Goal: Find specific page/section: Find specific page/section

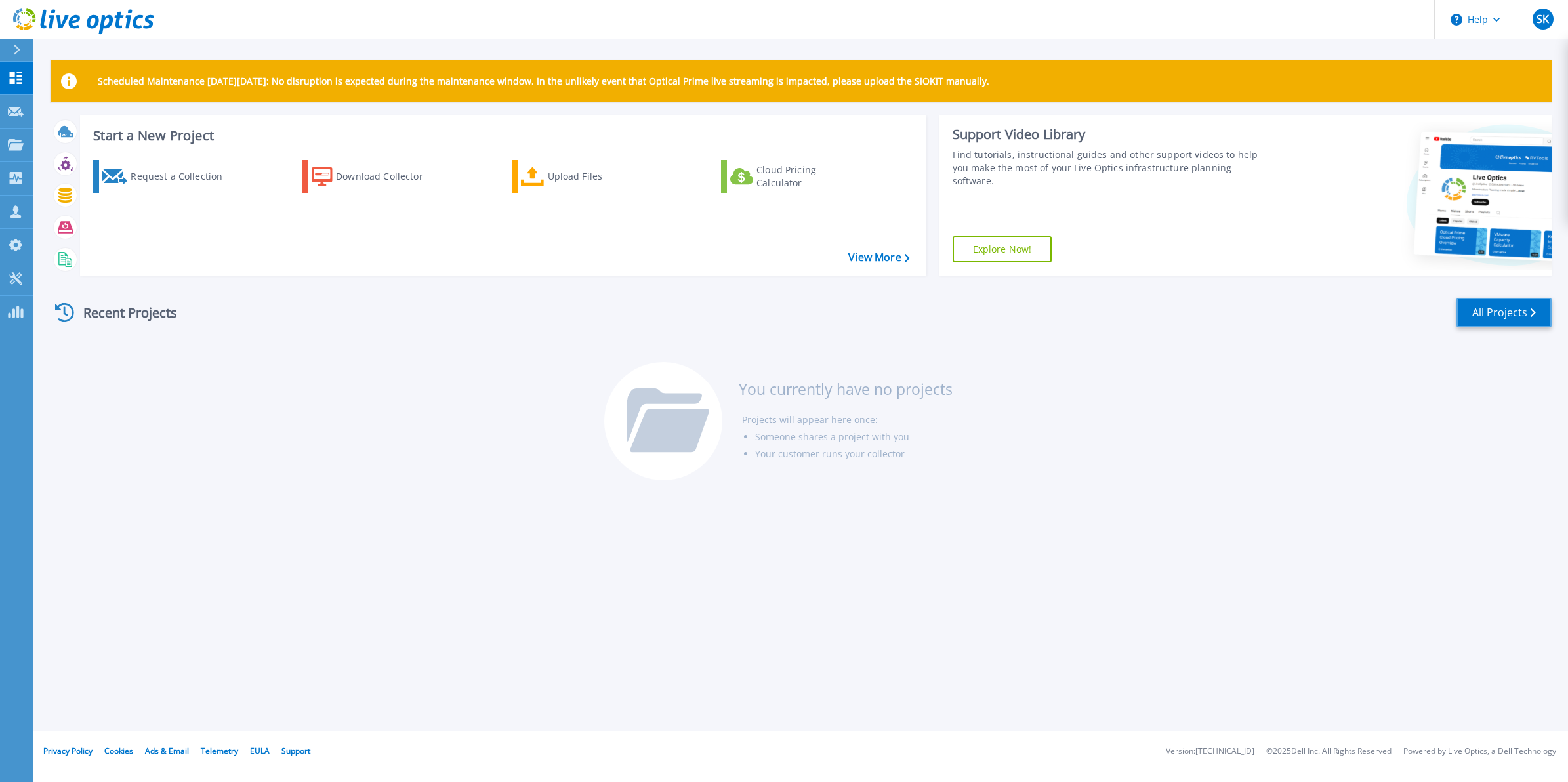
click at [1494, 307] on link "All Projects" at bounding box center [1503, 312] width 95 height 30
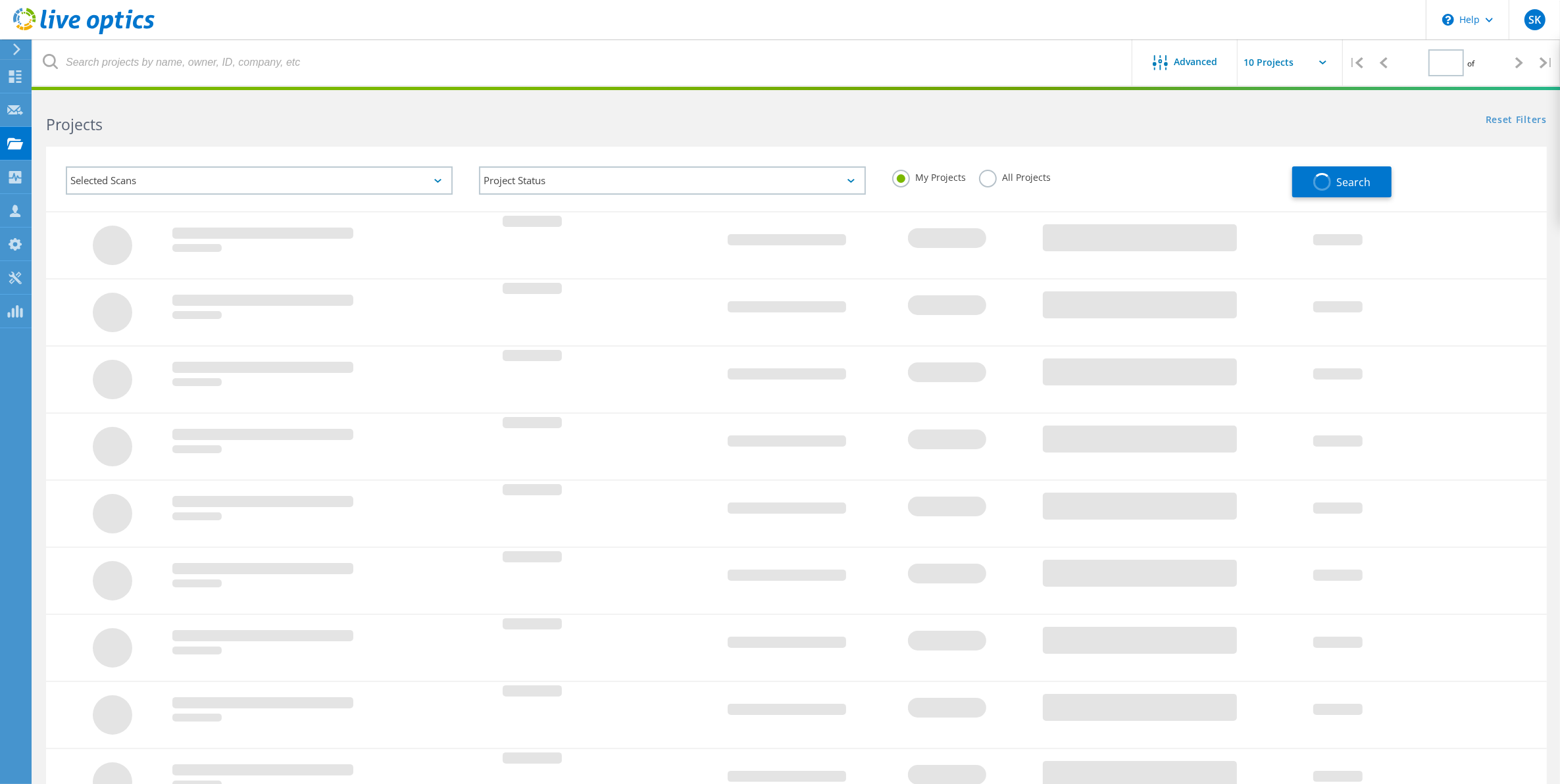
type input "1"
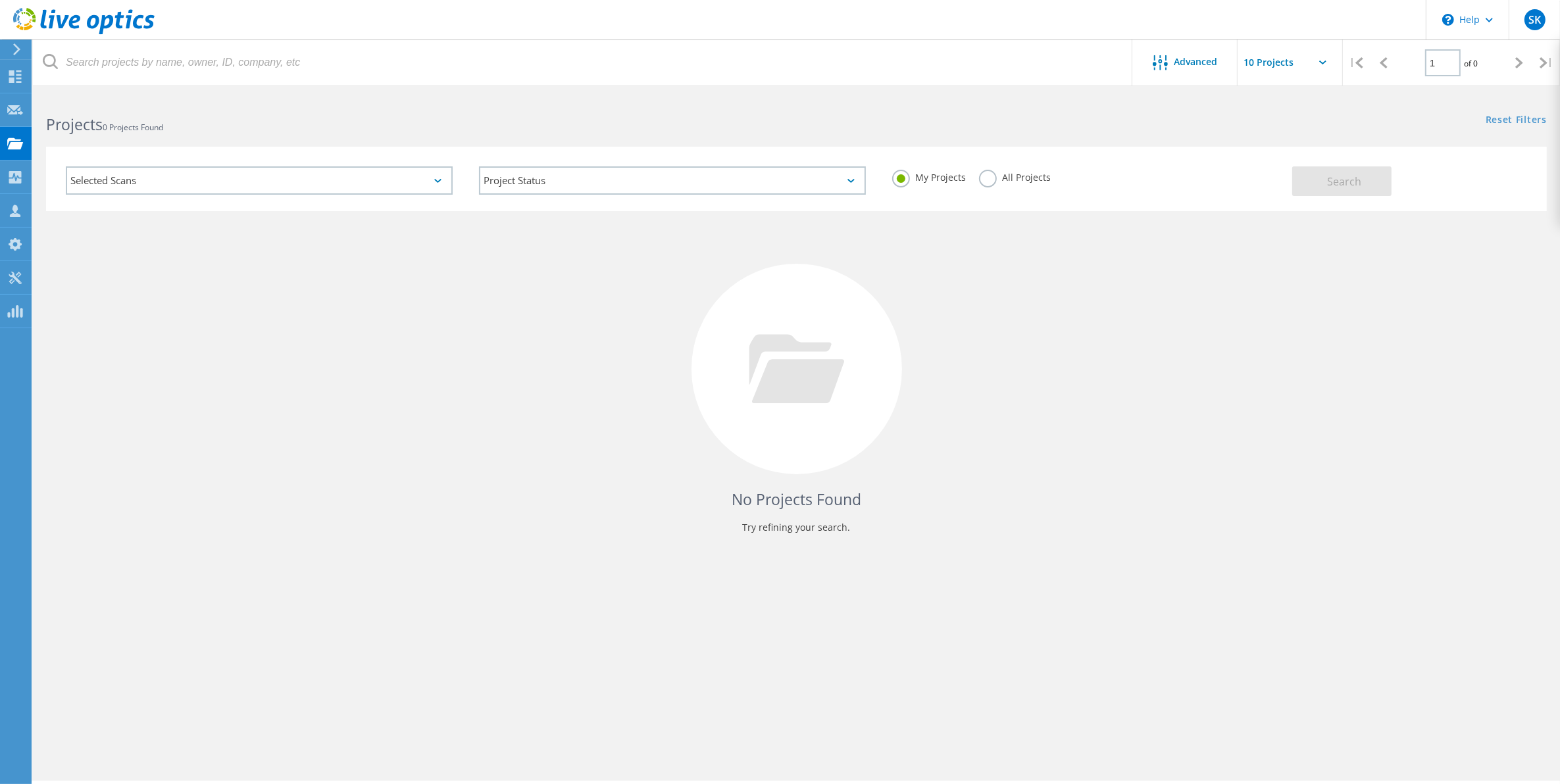
click at [995, 185] on div "All Projects" at bounding box center [1015, 179] width 72 height 19
click at [988, 179] on label "All Projects" at bounding box center [1015, 175] width 72 height 13
click at [0, 0] on input "All Projects" at bounding box center [0, 0] width 0 height 0
click at [1315, 186] on button "Search" at bounding box center [1341, 181] width 100 height 30
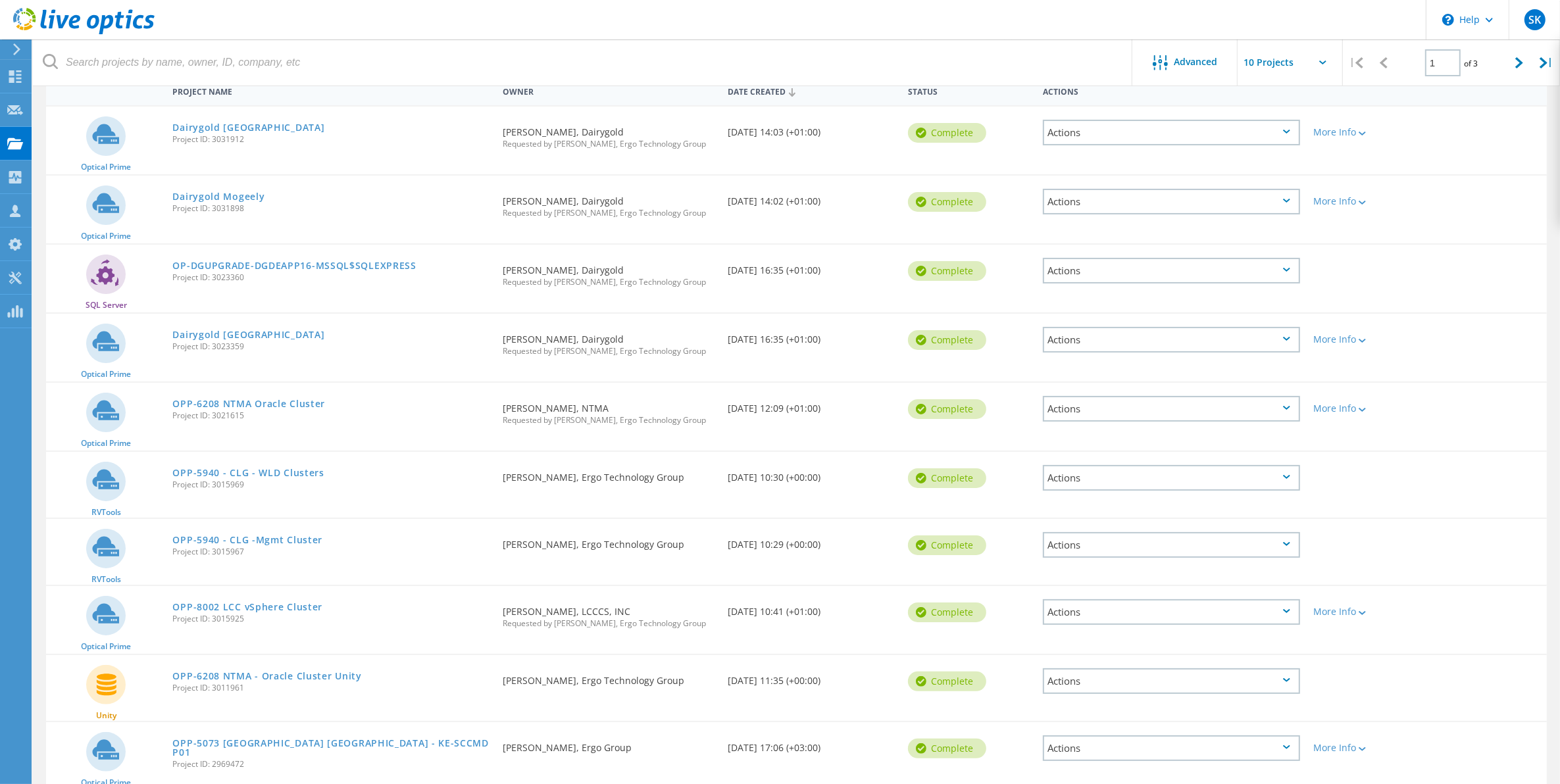
scroll to position [169, 0]
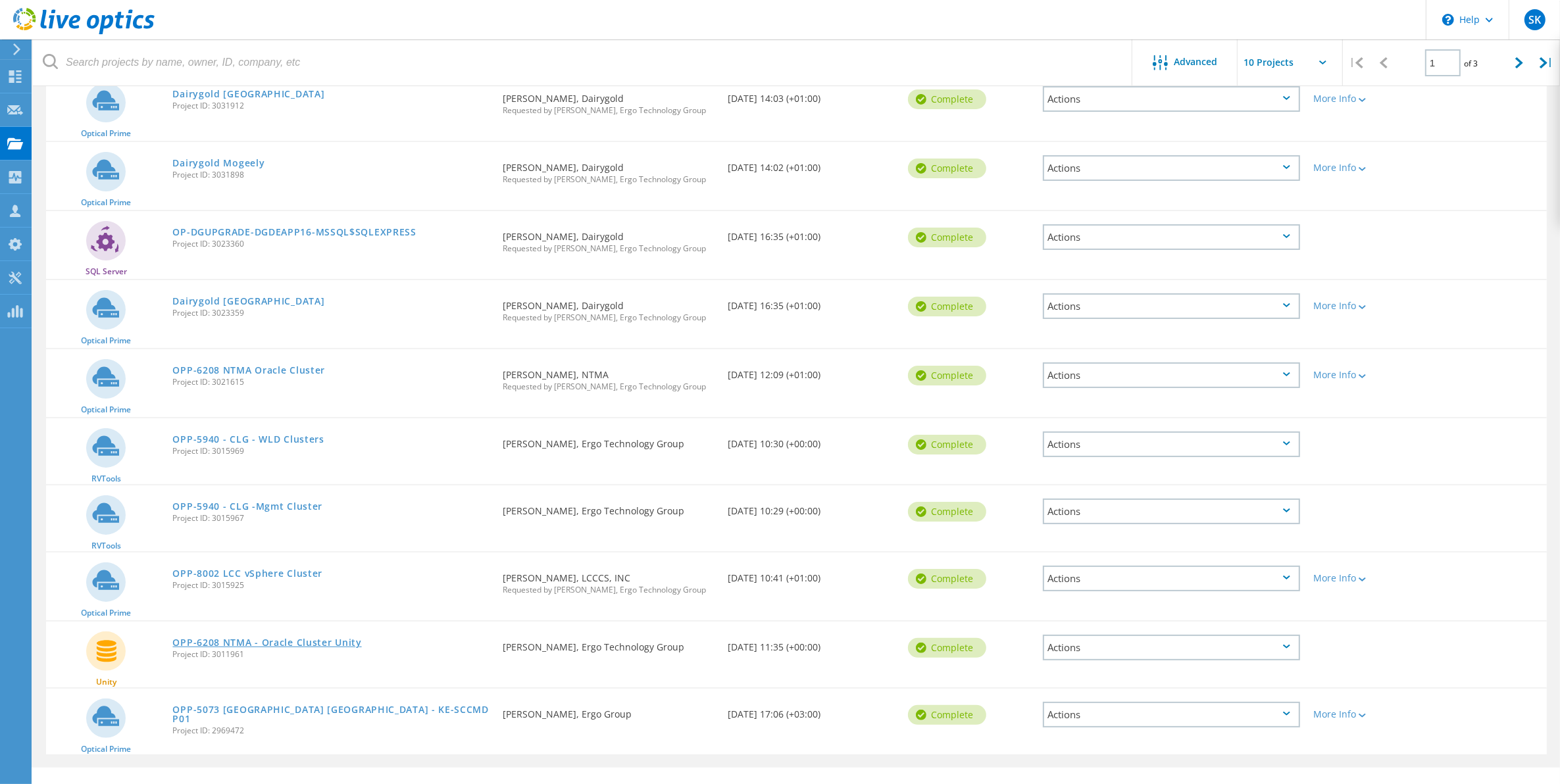
click at [302, 638] on link "OPP-6208 NTMA - Oracle Cluster Unity" at bounding box center [266, 643] width 189 height 10
